Goal: Transaction & Acquisition: Purchase product/service

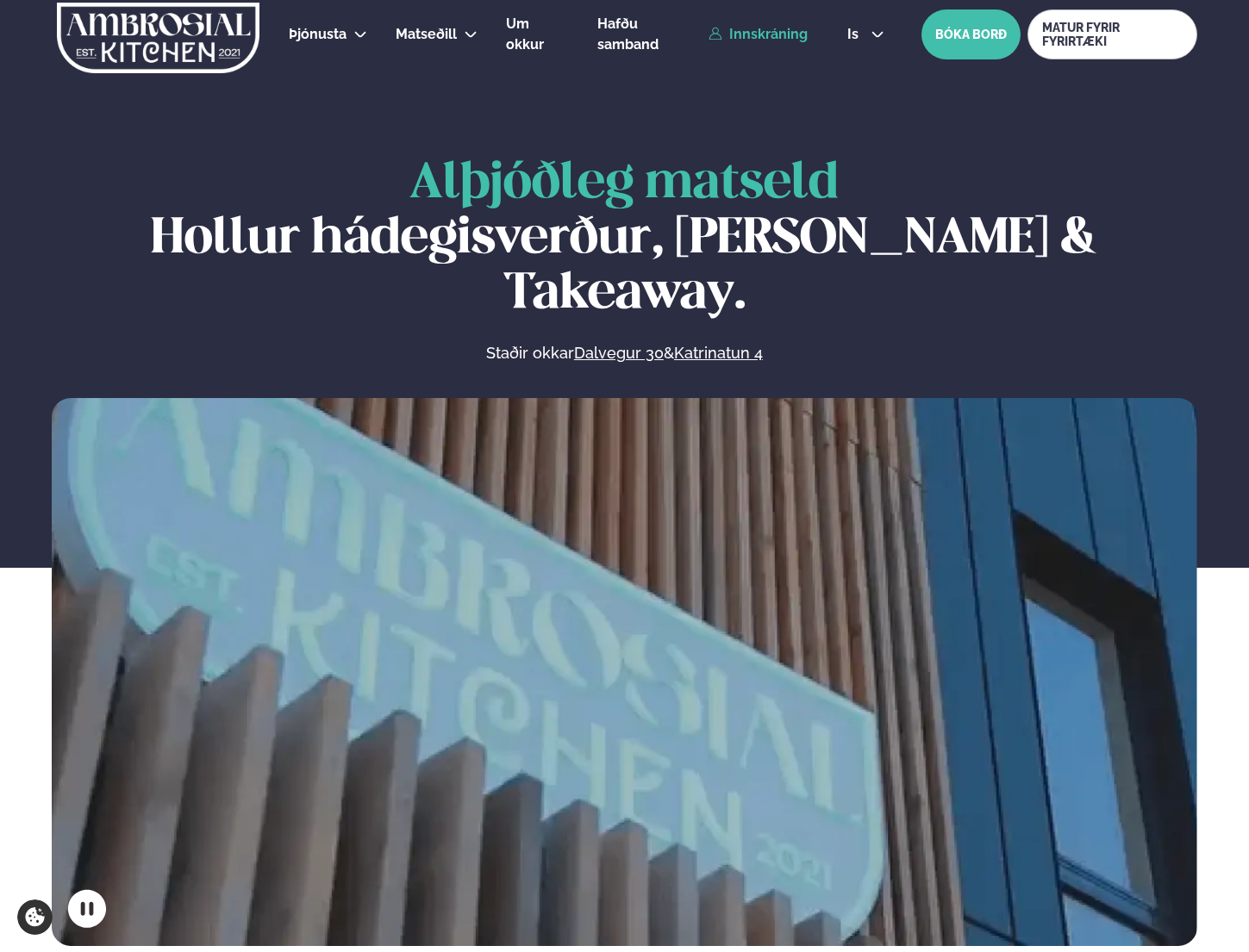
click at [765, 34] on link "Innskráning" at bounding box center [758, 34] width 99 height 16
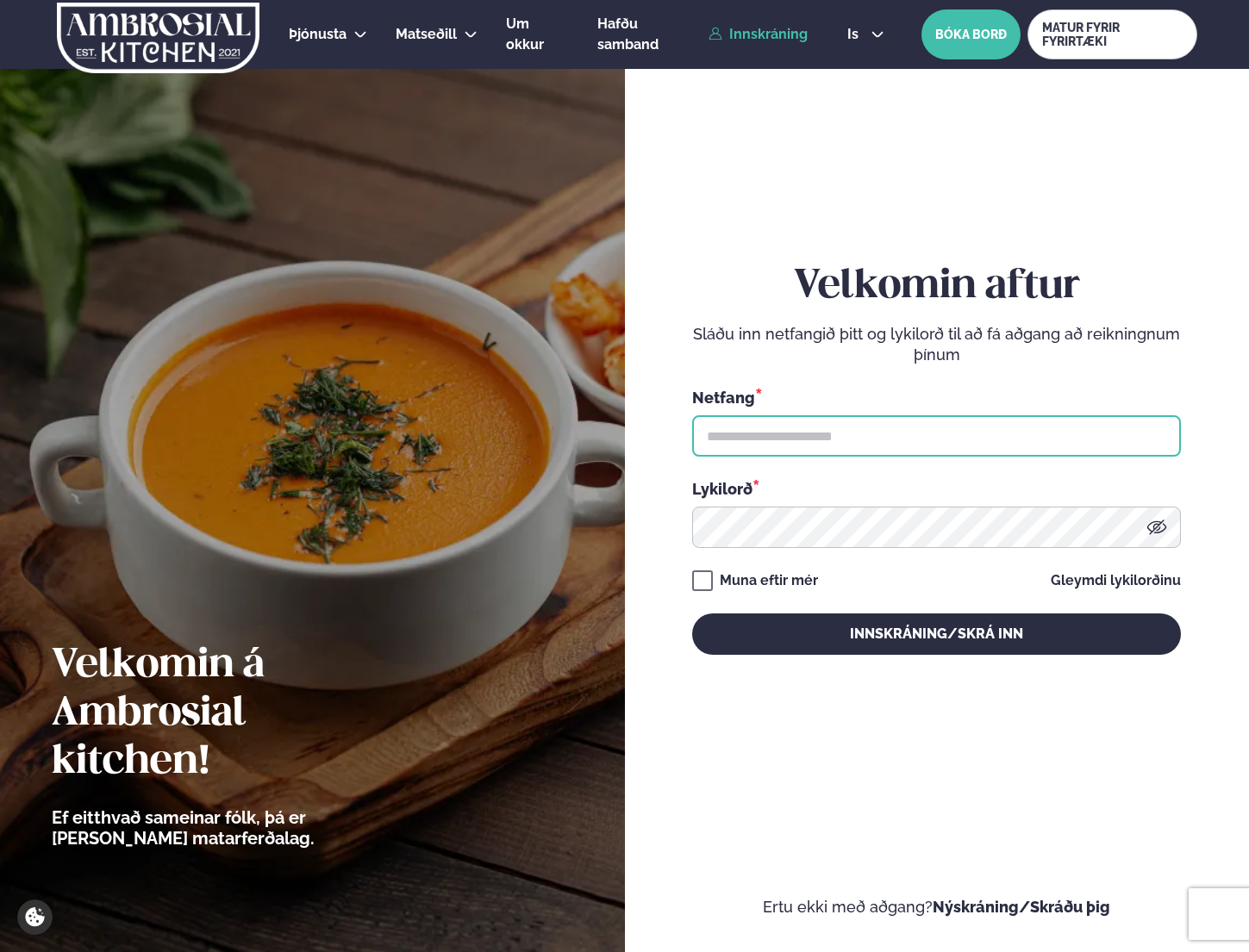
type input "**********"
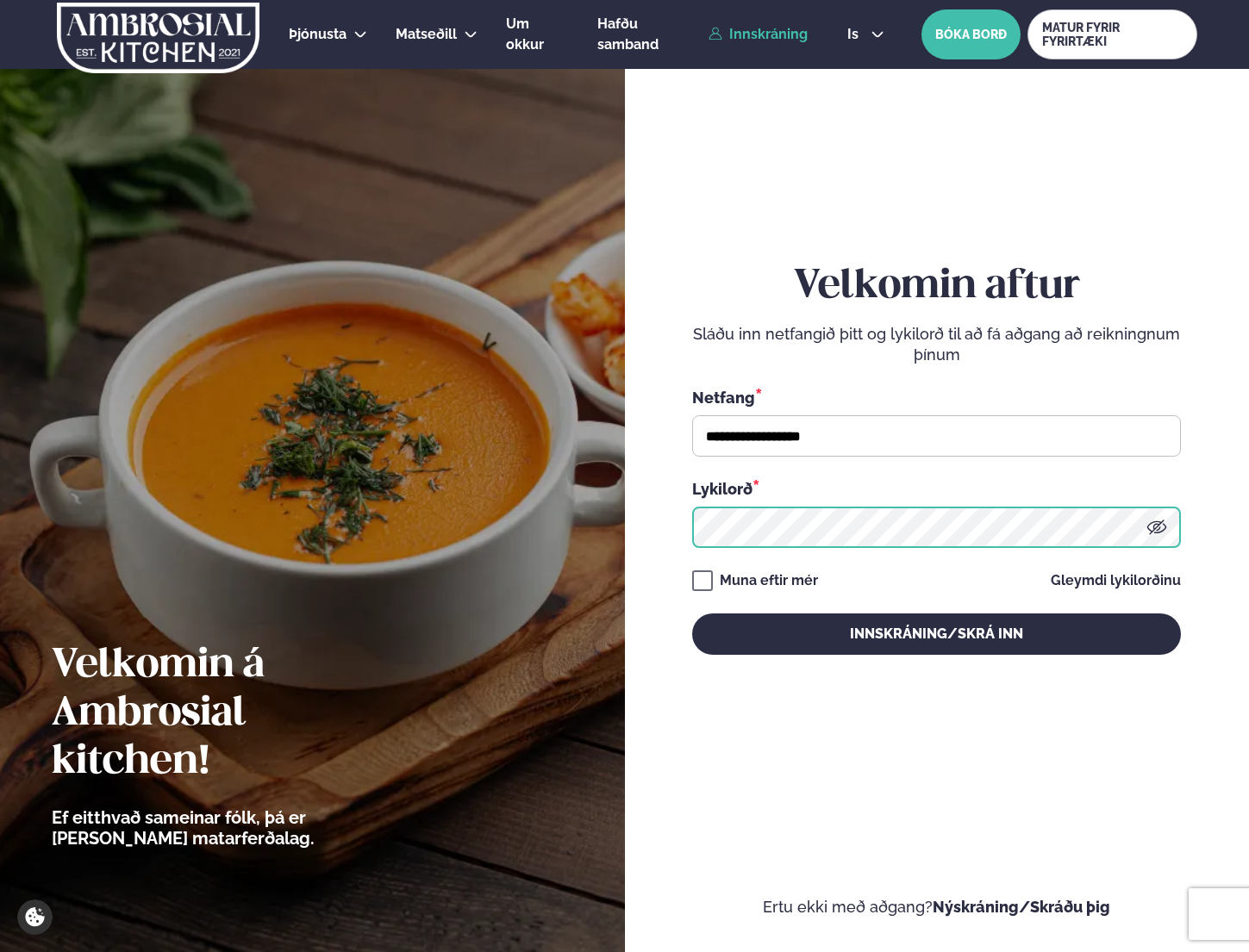
click at [936, 633] on button "Innskráning/Skrá inn" at bounding box center [937, 634] width 488 height 42
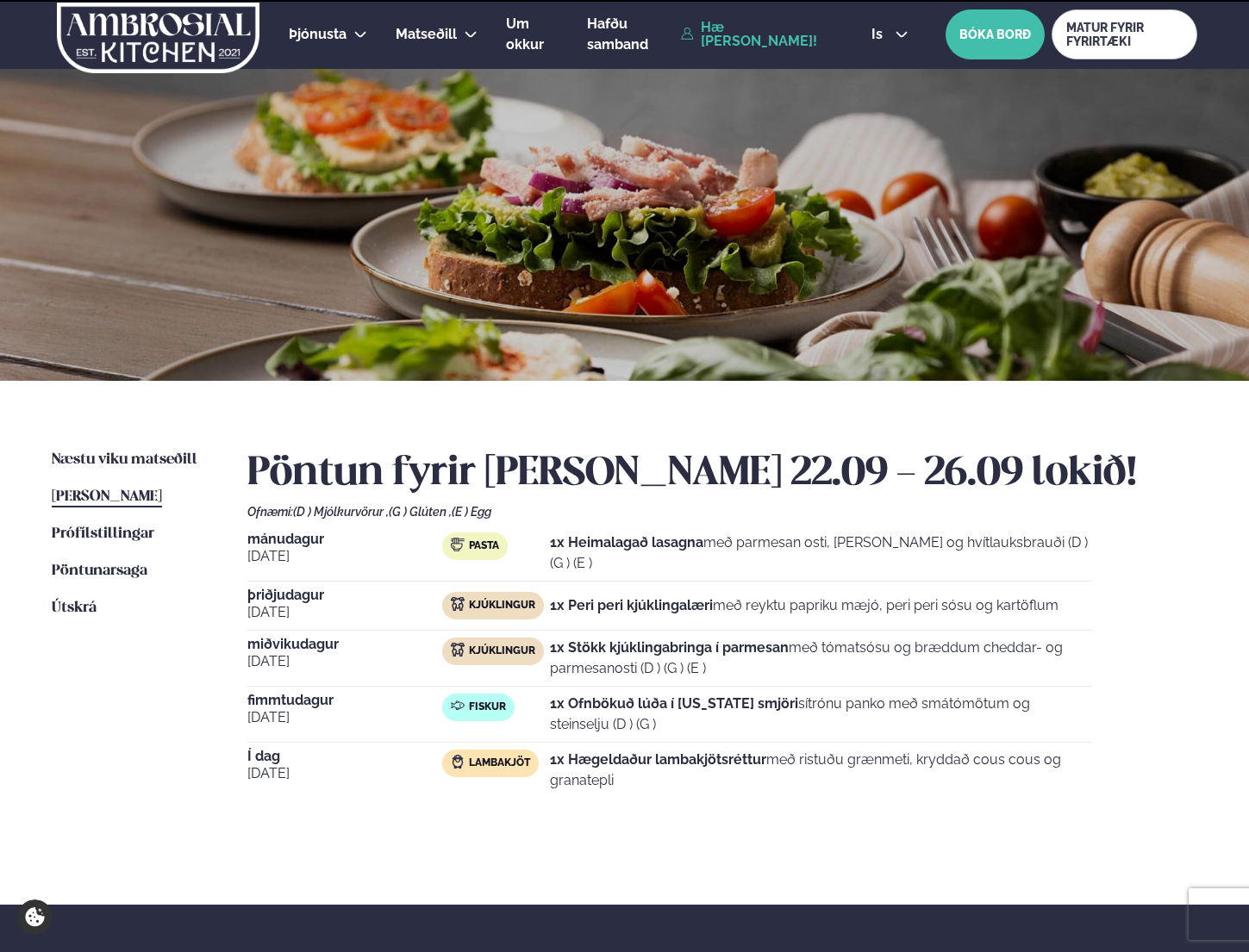
scroll to position [4, 0]
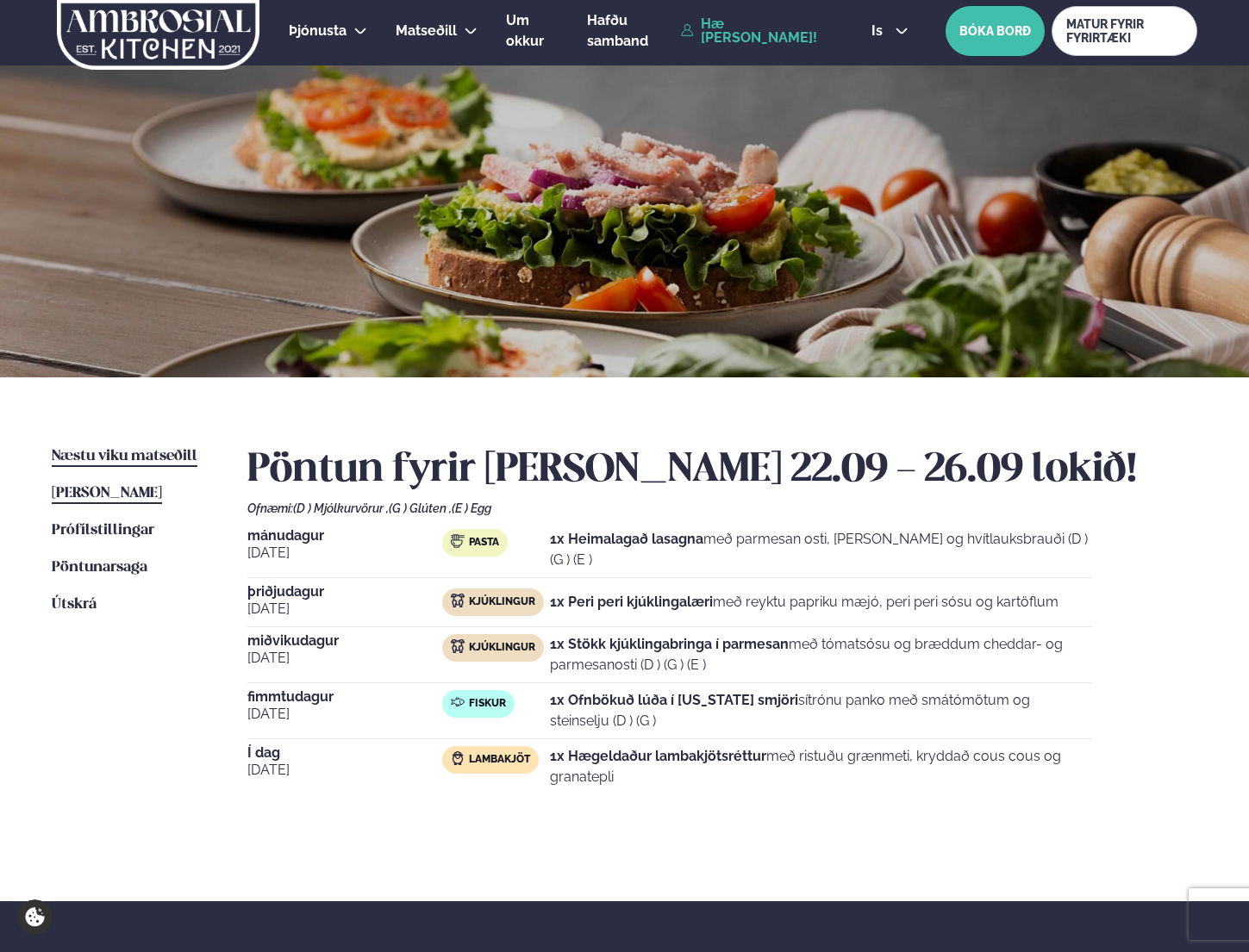
click at [118, 458] on span "Næstu viku matseðill" at bounding box center [125, 456] width 146 height 15
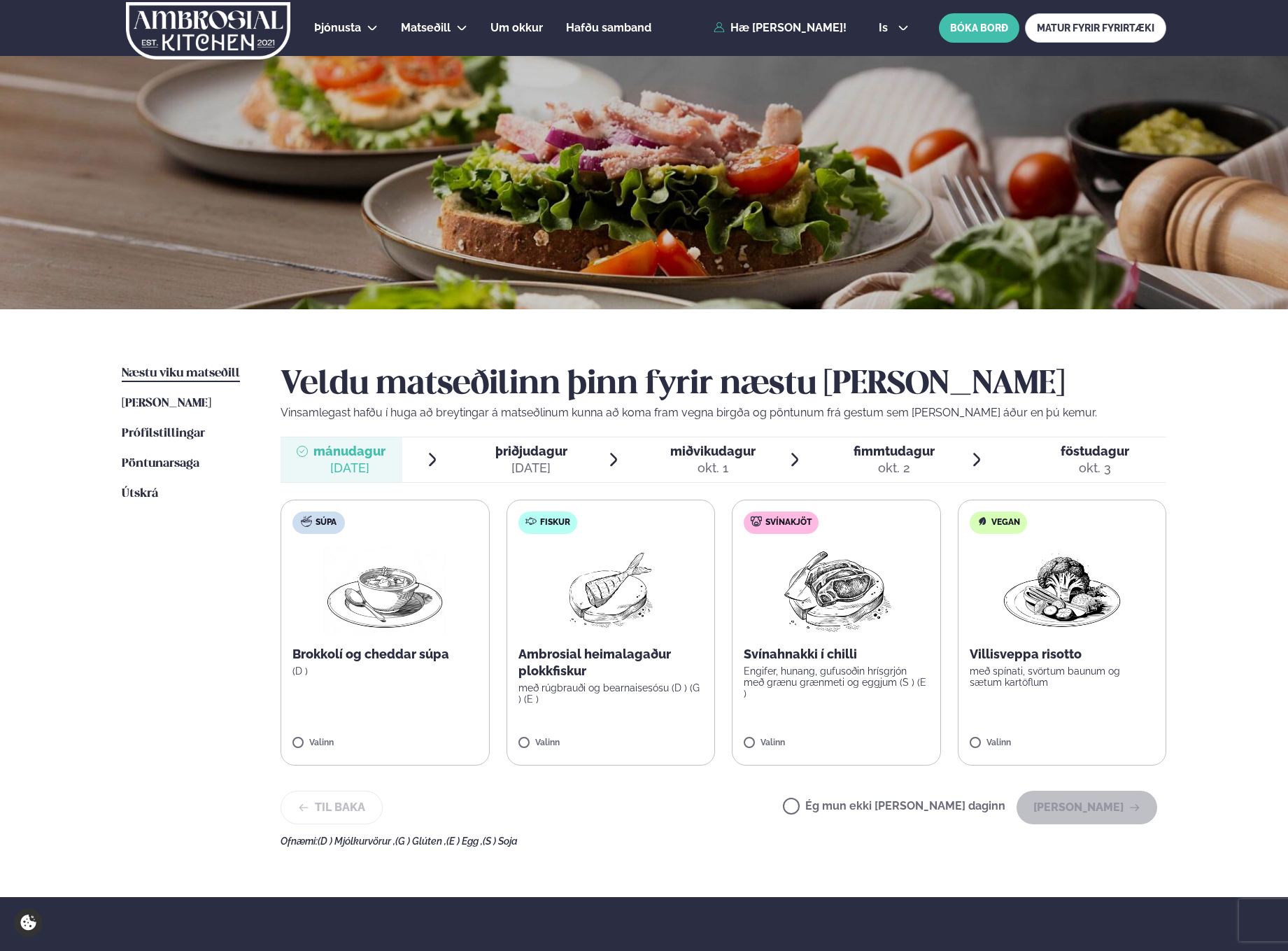
click at [610, 659] on p "Ambrosial heimalagaður plokkfiskur" at bounding box center [611, 663] width 186 height 34
click at [1013, 772] on button "[PERSON_NAME]" at bounding box center [1087, 807] width 141 height 34
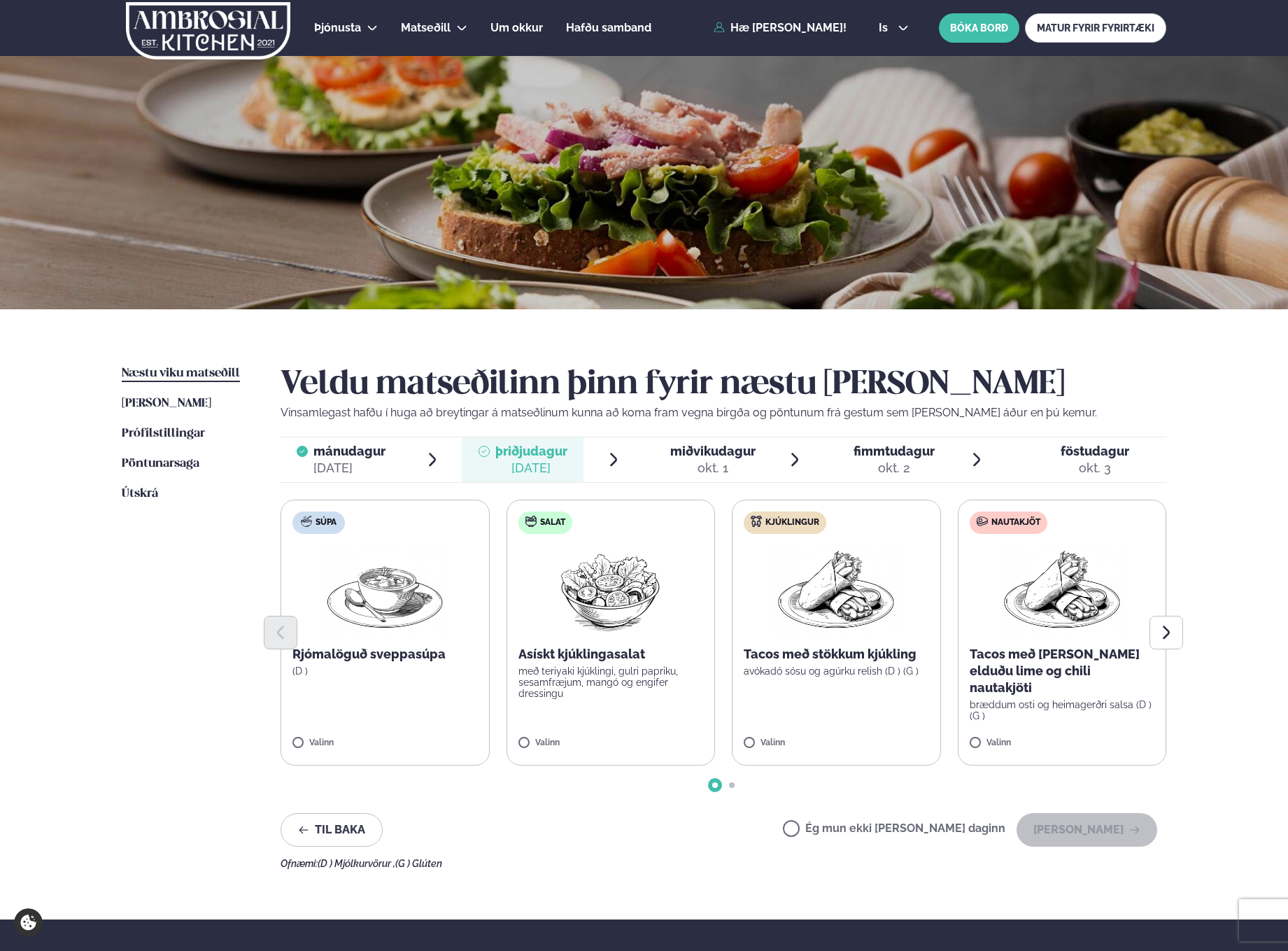
click at [769, 735] on label "Kjúklingur Tacos með stökkum kjúkling avókadó sósu og agúrku relish (D ) (G ) V…" at bounding box center [836, 633] width 209 height 266
click at [1013, 772] on button "[PERSON_NAME]" at bounding box center [1087, 830] width 141 height 34
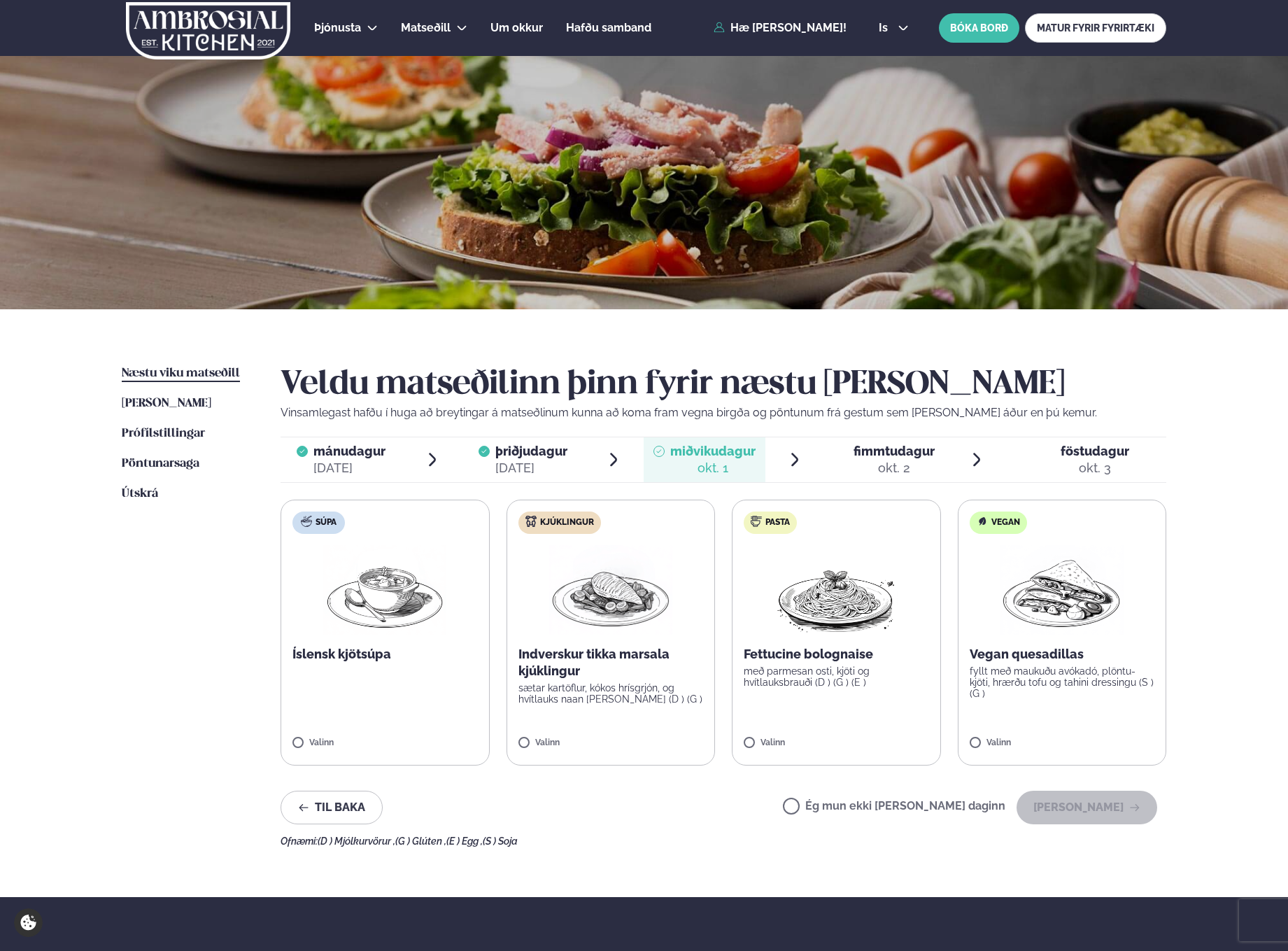
click at [593, 588] on img at bounding box center [611, 589] width 123 height 89
click at [1013, 772] on button "[PERSON_NAME]" at bounding box center [1087, 807] width 141 height 34
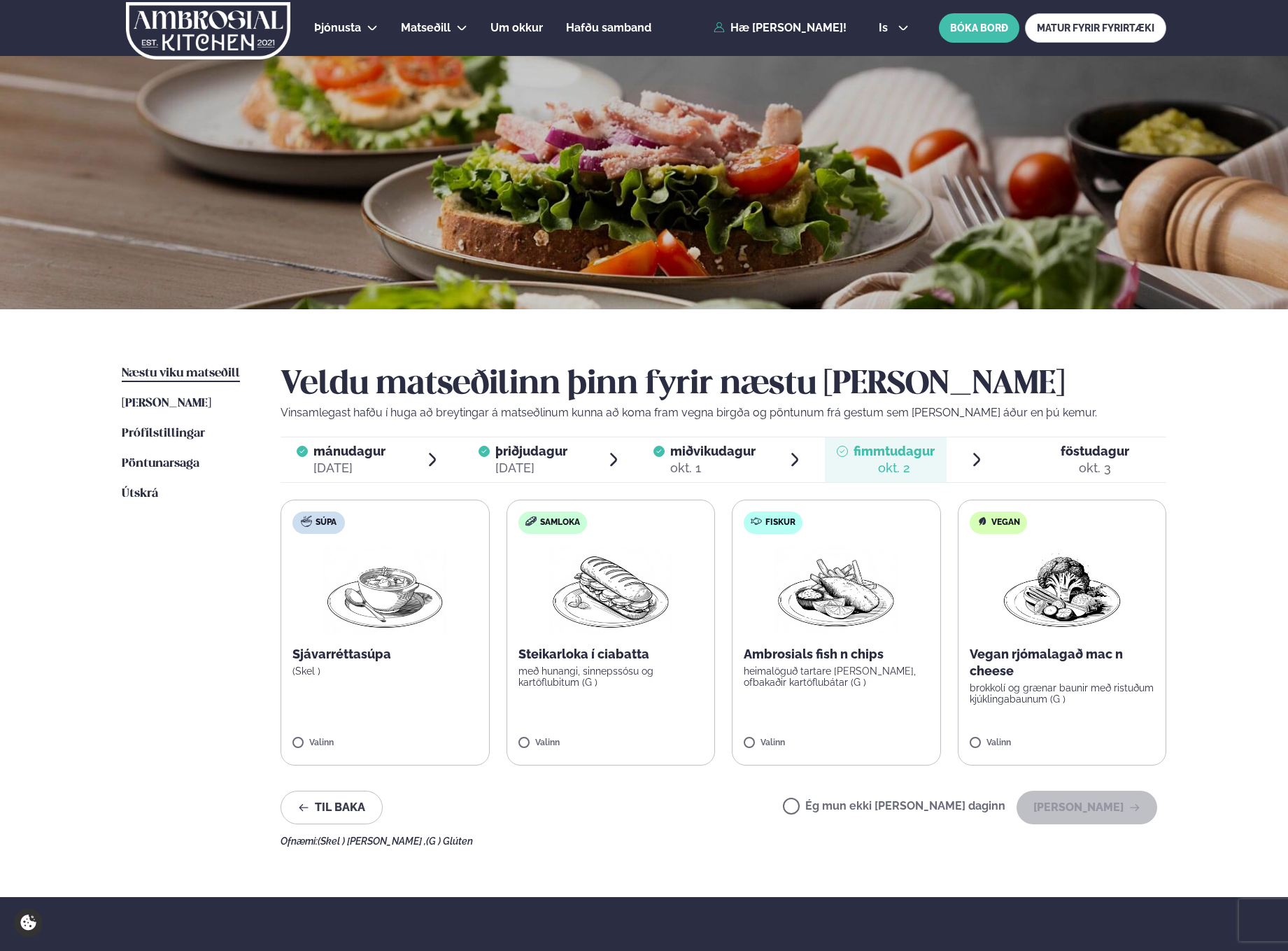
click at [799, 631] on img at bounding box center [836, 589] width 123 height 89
click at [1013, 772] on button "[PERSON_NAME]" at bounding box center [1087, 807] width 141 height 34
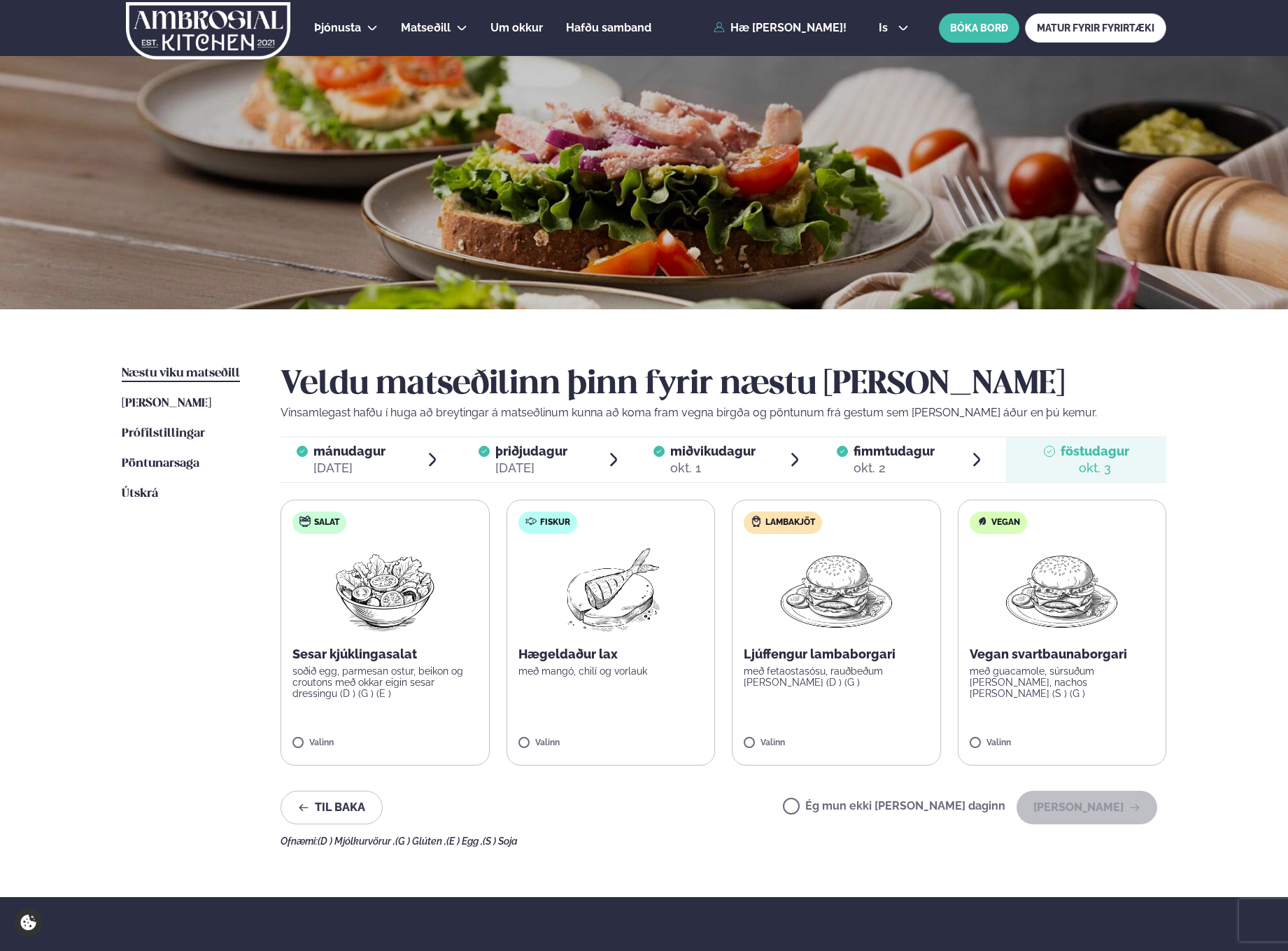
click at [843, 772] on label "Ég mun ekki [PERSON_NAME] daginn" at bounding box center [895, 808] width 223 height 15
click at [1013, 772] on button "[PERSON_NAME]" at bounding box center [1087, 807] width 141 height 34
